Goal: Task Accomplishment & Management: Use online tool/utility

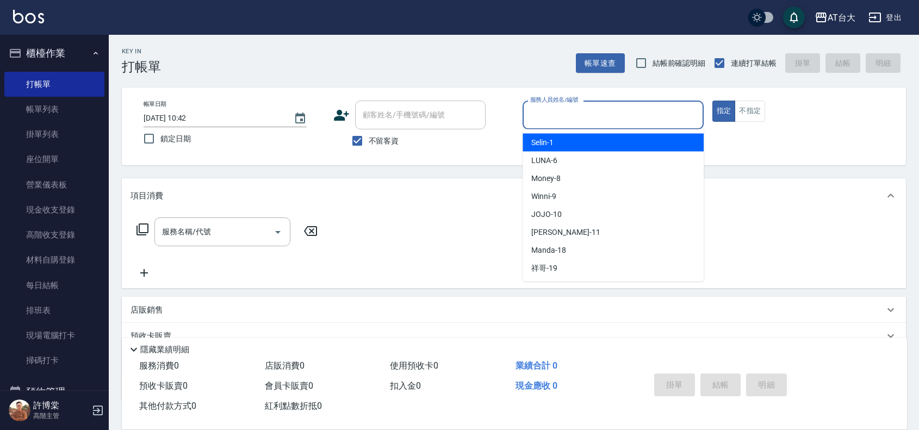
click at [677, 107] on input "服務人員姓名/編號" at bounding box center [612, 114] width 171 height 19
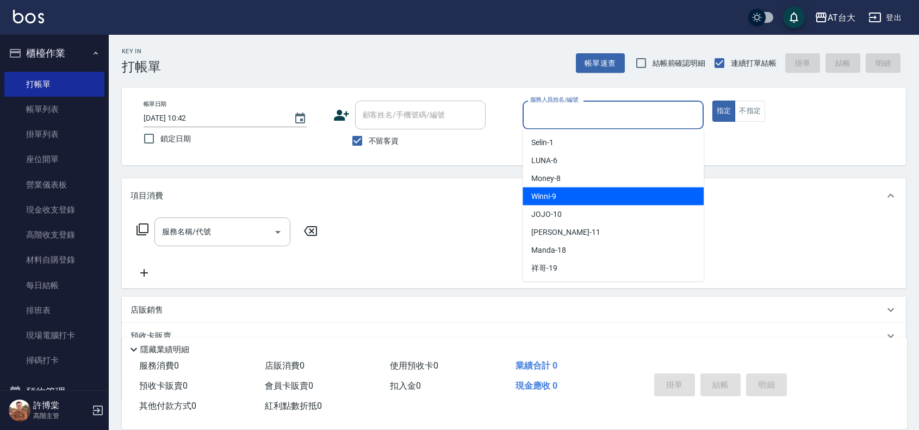
click at [682, 191] on div "Winni -9" at bounding box center [613, 197] width 181 height 18
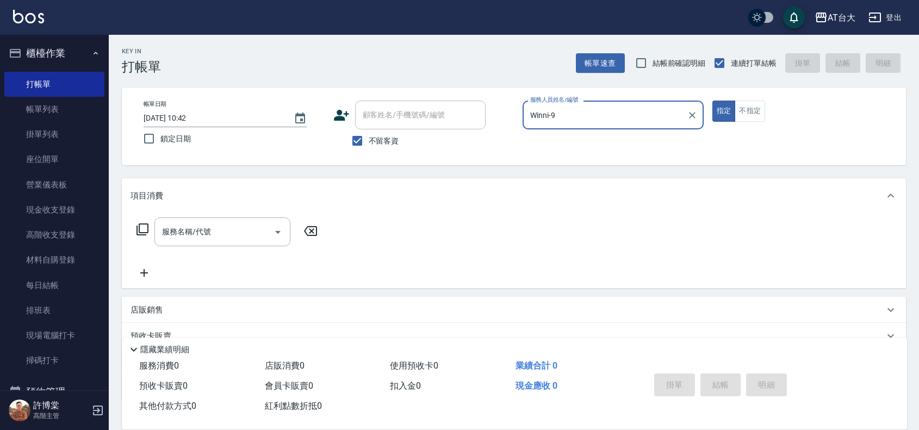
type input "Winni-9"
click at [228, 228] on input "服務名稱/代號" at bounding box center [214, 231] width 110 height 19
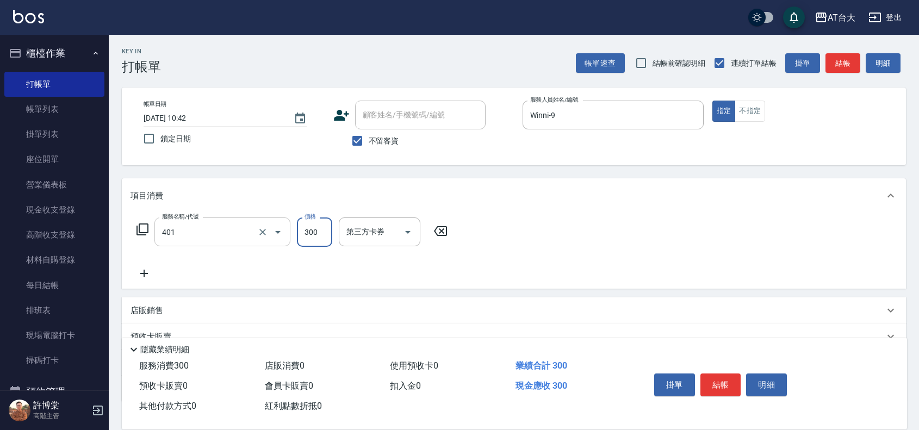
type input "自備護髮(401)"
type input "1000"
click at [723, 378] on button "結帳" at bounding box center [720, 385] width 41 height 23
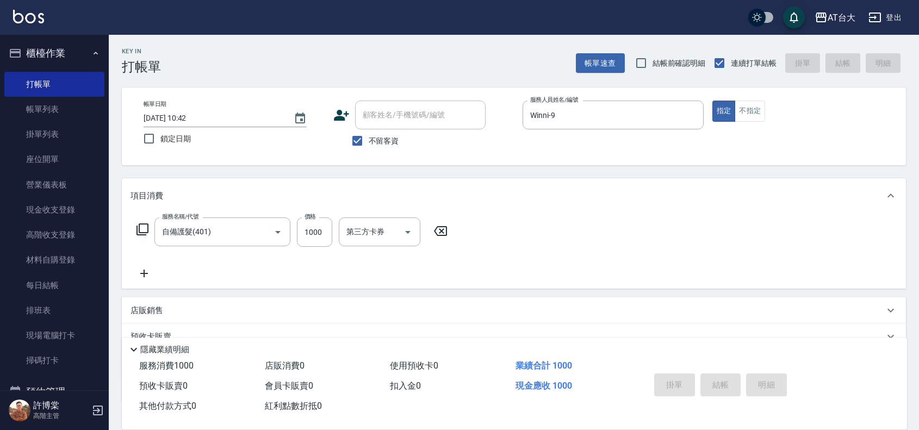
type input "[DATE] 12:05"
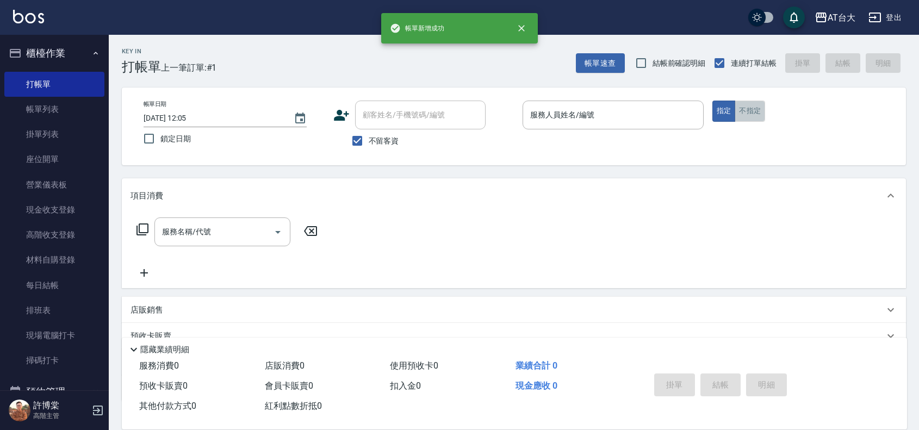
click at [748, 107] on button "不指定" at bounding box center [750, 111] width 30 height 21
